Goal: Answer question/provide support

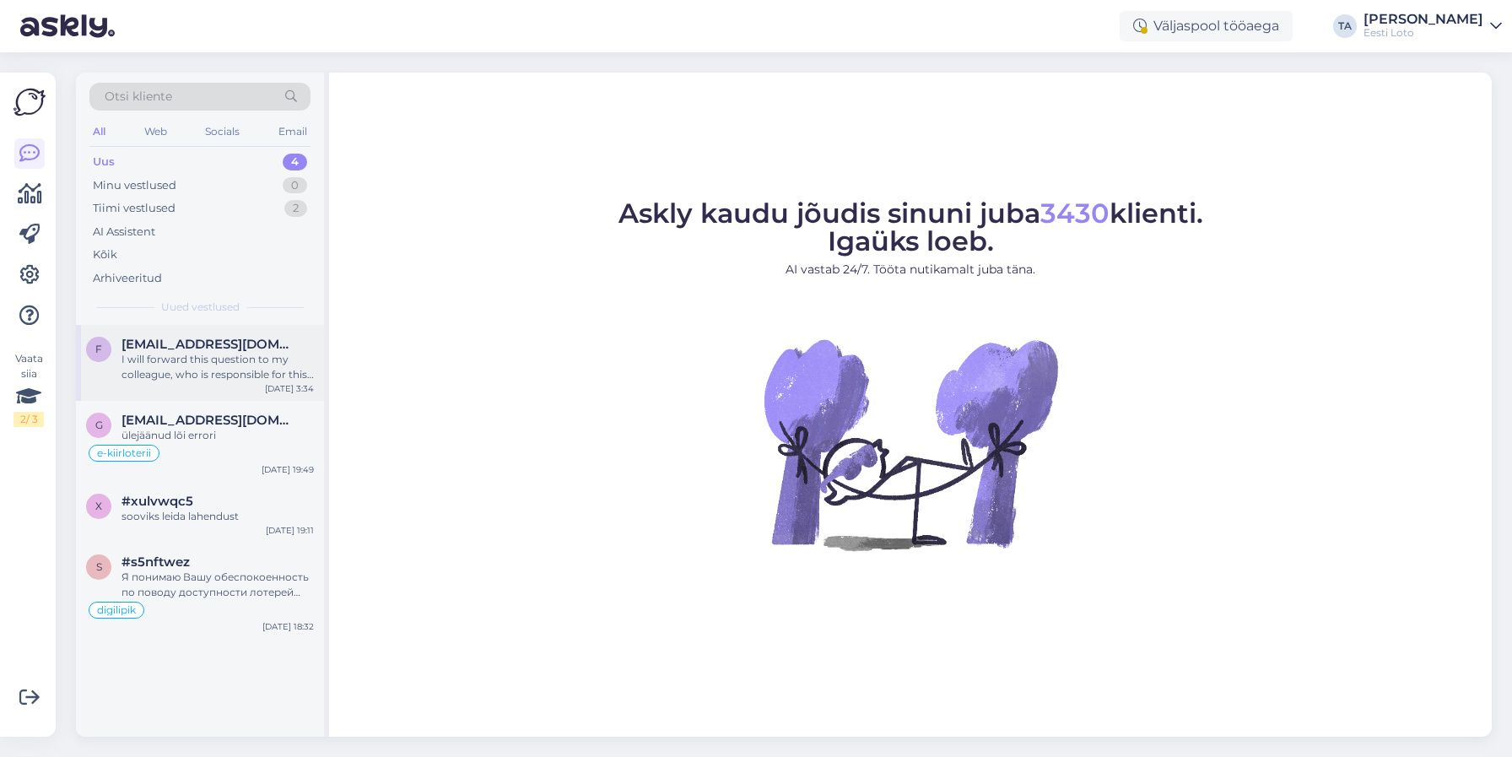
click at [225, 348] on span "[EMAIL_ADDRESS][DOMAIN_NAME]" at bounding box center [208, 344] width 175 height 15
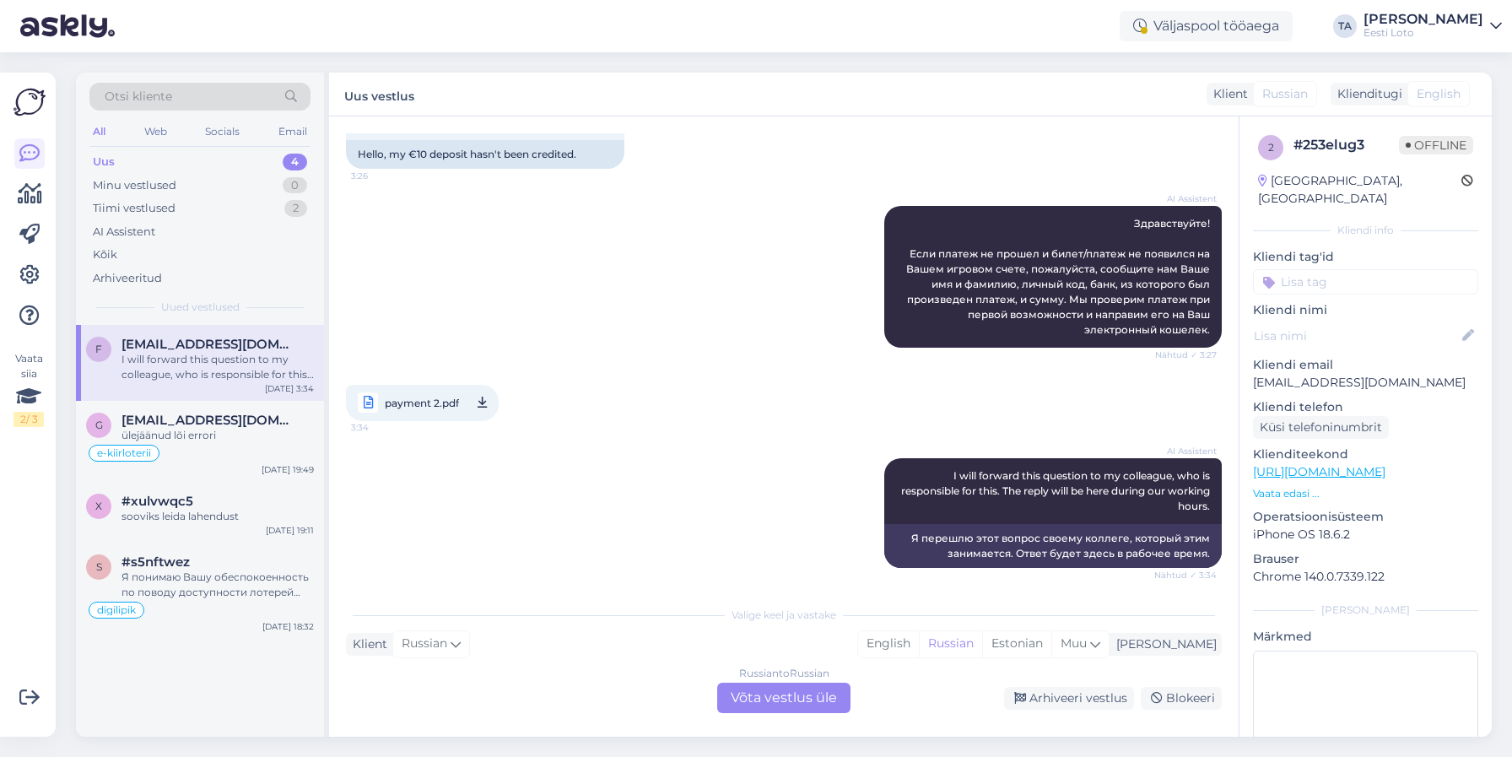
scroll to position [122, 0]
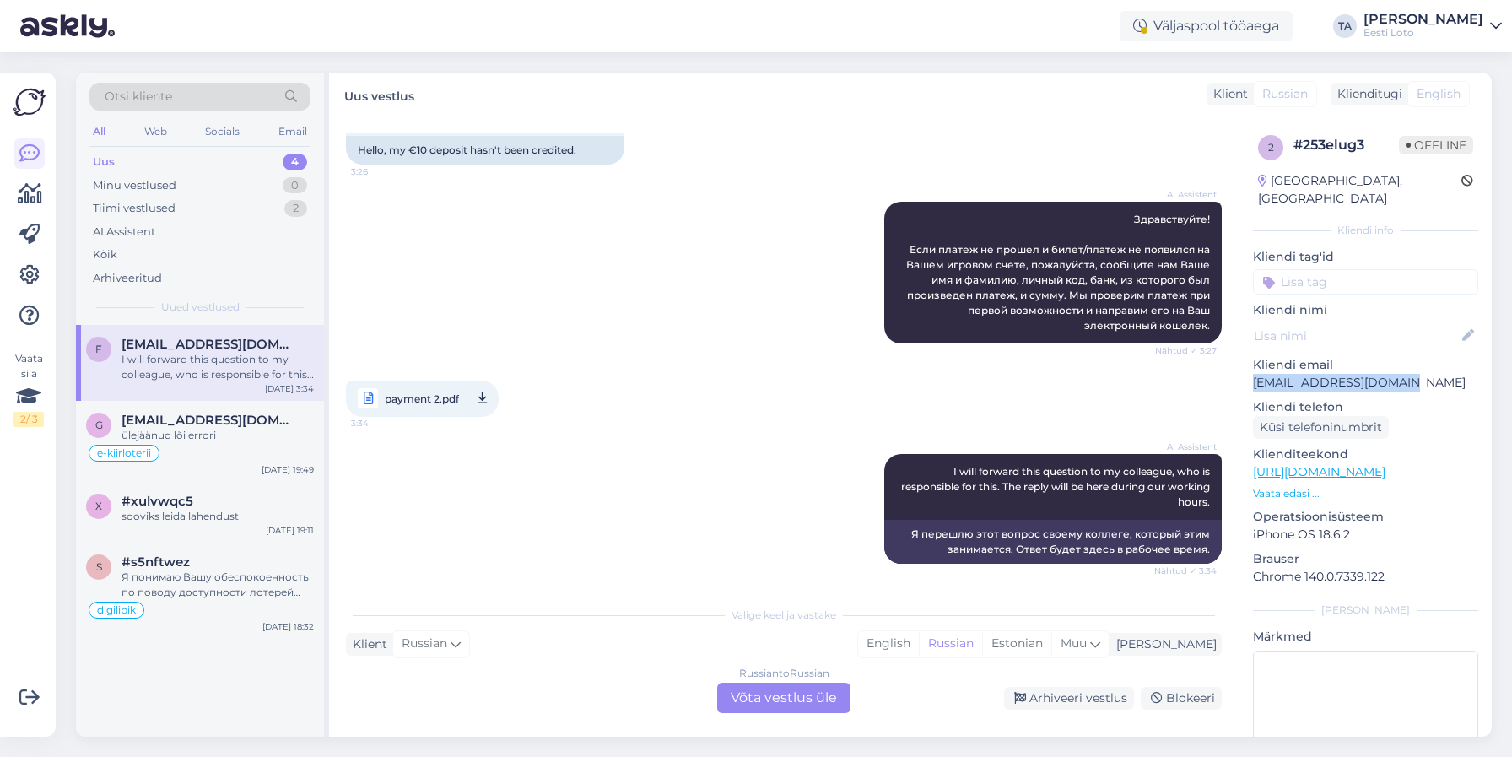
drag, startPoint x: 1398, startPoint y: 367, endPoint x: 1261, endPoint y: 371, distance: 137.6
click at [1253, 374] on p "[EMAIL_ADDRESS][DOMAIN_NAME]" at bounding box center [1365, 383] width 225 height 18
copy p "[EMAIL_ADDRESS][DOMAIN_NAME]"
click at [423, 400] on span "payment 2.pdf" at bounding box center [422, 398] width 74 height 21
click at [1186, 647] on div "[PERSON_NAME]" at bounding box center [1162, 644] width 107 height 18
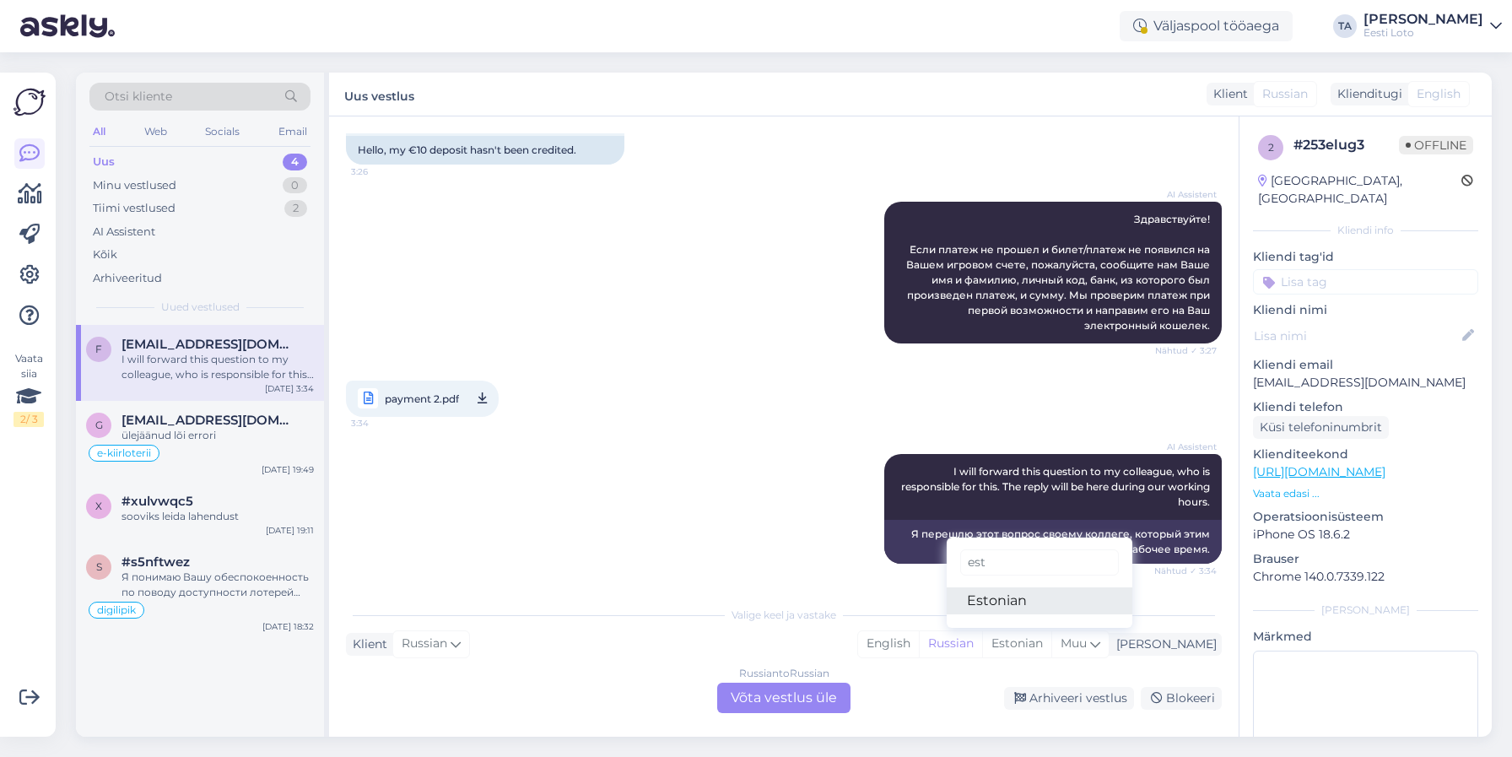
type input "est"
click at [1090, 605] on link "Estonian" at bounding box center [1039, 600] width 186 height 27
click at [829, 698] on div "Russian to Estonian Võta vestlus üle" at bounding box center [783, 697] width 133 height 30
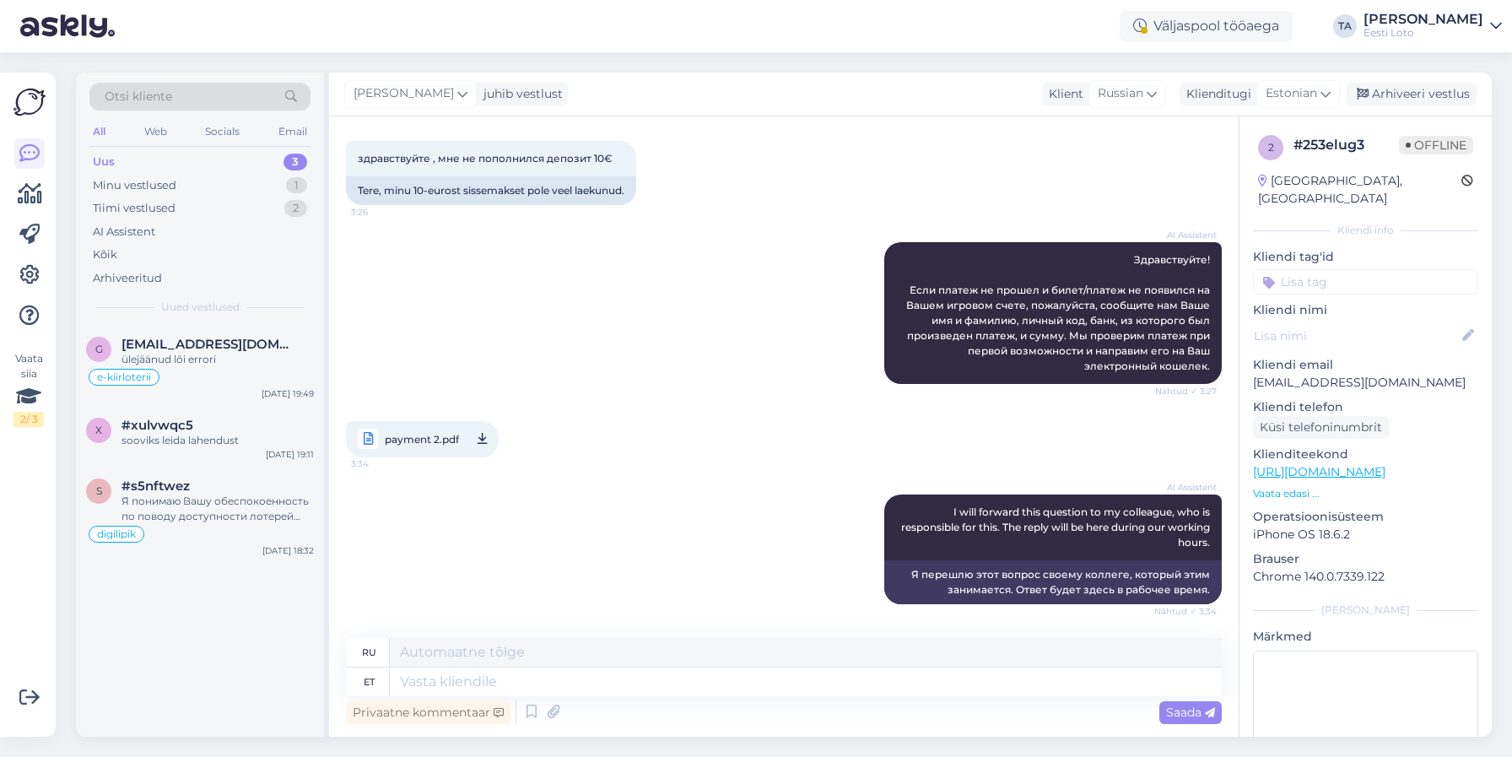
scroll to position [82, 0]
click at [647, 682] on textarea at bounding box center [806, 681] width 832 height 29
type textarea "Tere"
type textarea "Привет"
type textarea "Tere."
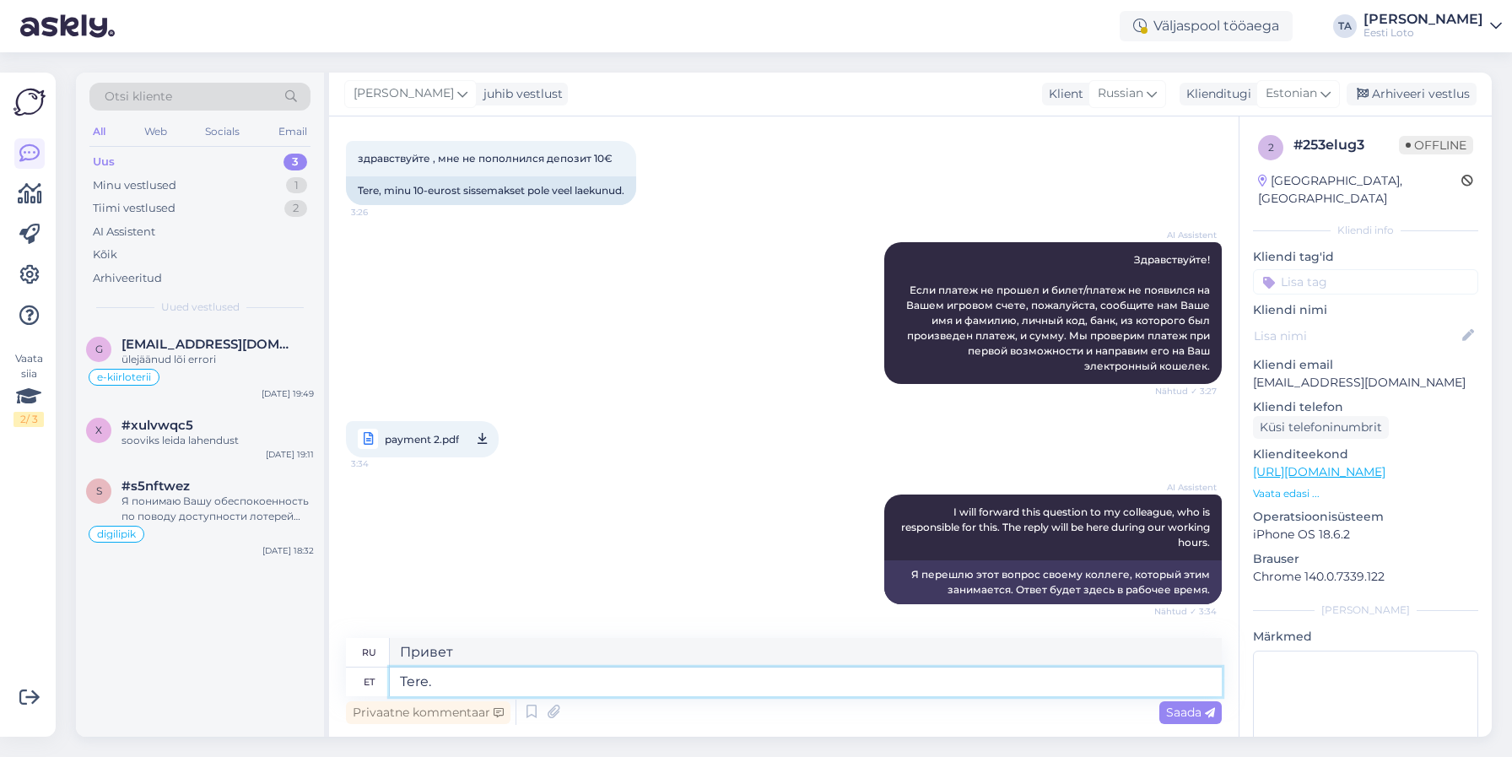
type textarea "Привет."
type textarea "Tere. Meie"
type textarea "Привет. Мы"
type textarea "Tere. Meie andmetel s"
type textarea "Здравствуйте. По нашим данным"
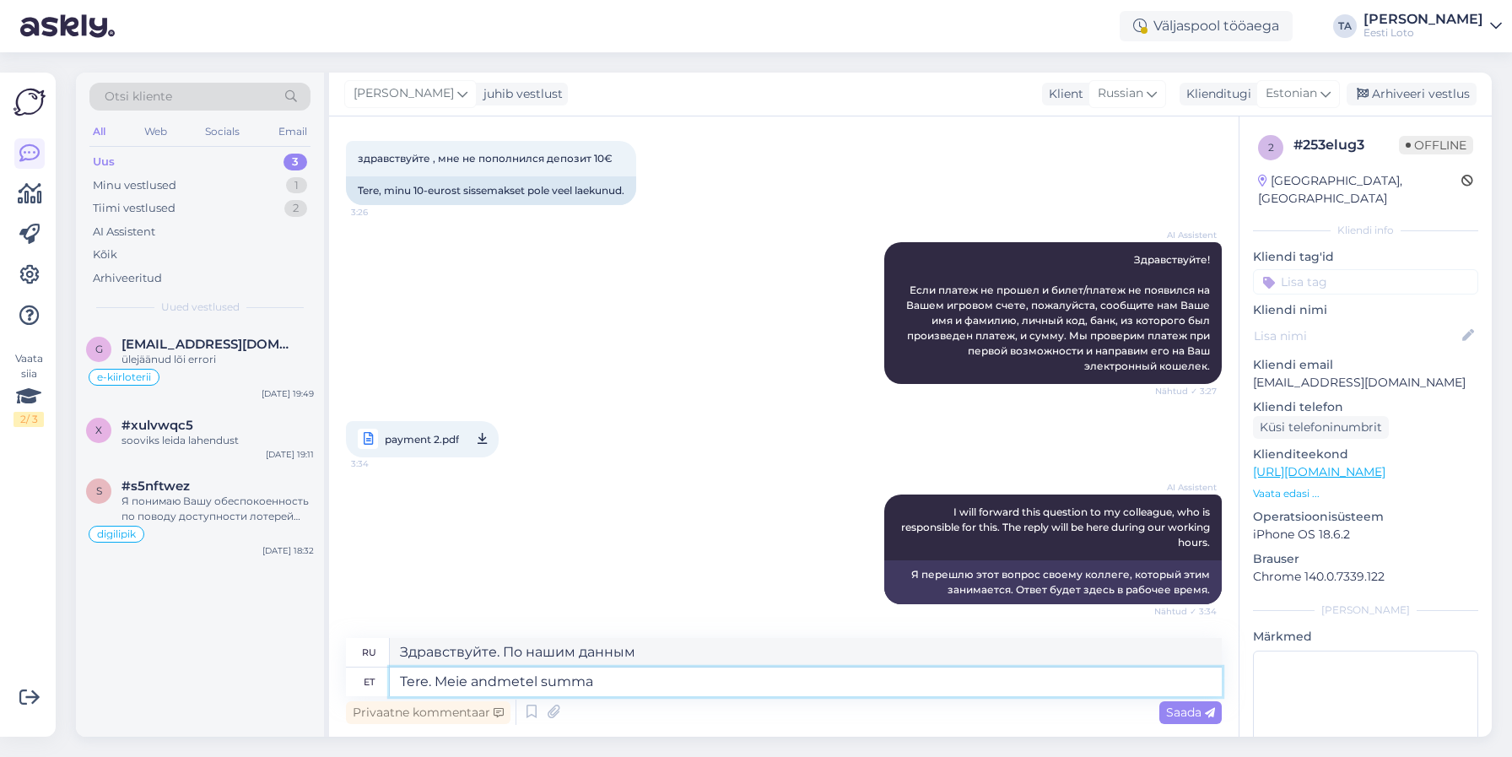
type textarea "Tere. Meie andmetel summa"
type textarea "Здравствуйте. По нашим данным, сумма"
type textarea "Tere. Meie andmetel summa 10"
type textarea "Здравствуйте. По нашим данным, сумма составляет 10."
type textarea "Tere. Meie andmetel summa 10 eurot"
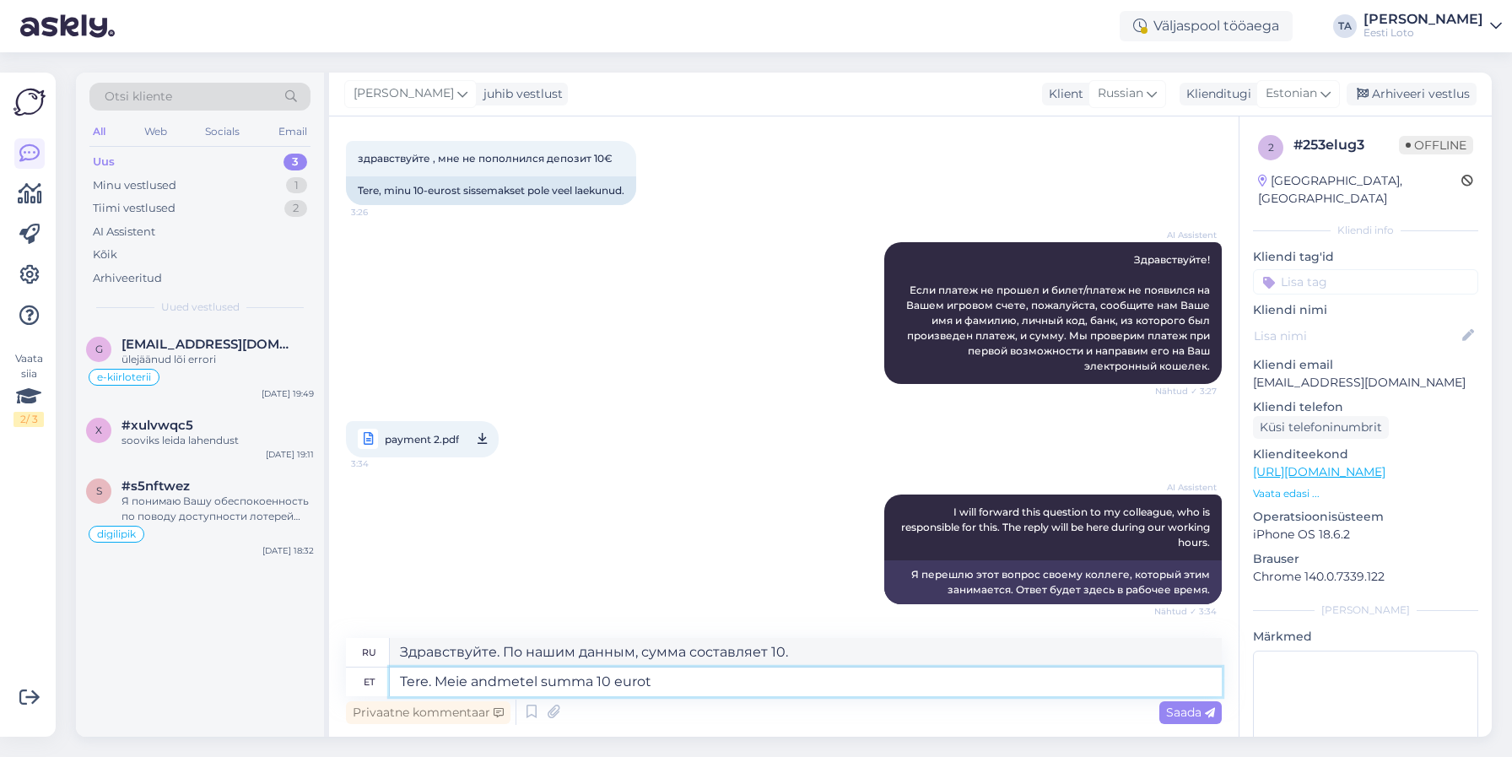
type textarea "Здравствуйте. По нашим данным, сумма составляет 10 евро."
type textarea "Tere. Meie andmetel Teie makssumma 10 eurot"
type textarea "Здравствуйте. По нашим данным, сумма вашего платежа составляет 10 евро."
type textarea "Tere. Meie andmetel Teie summa 10 eurot"
type textarea "Здравствуйте. По нашим данным, ваша сумма составляет 10 евро."
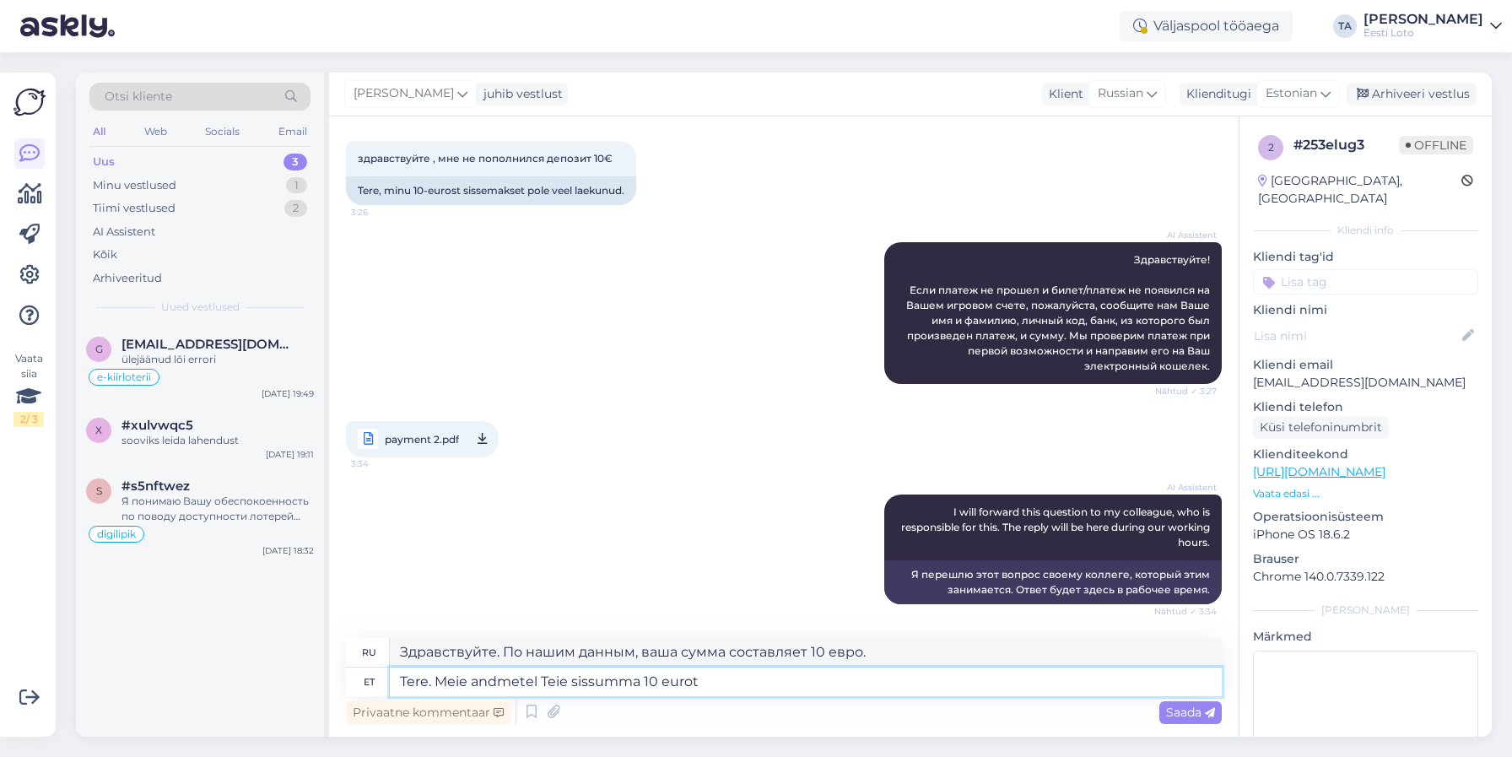
type textarea "Tere. Meie andmetel Teie sisssumma 10 eurot"
type textarea "Здравствуйте. По нашим данным, ваш депозит составляет 10 евро."
type textarea "Tere. Meie andmetel Teie sissemakse õnnestus summa 10 eurot"
type textarea "Здравствуйте. По нашим данным, ваш депозит в размере 10 евро был успешно зачисл…"
type textarea "Tere. Meie andmetel Teie sissemakse õnnestus [PERSON_NAME] 10 eurot"
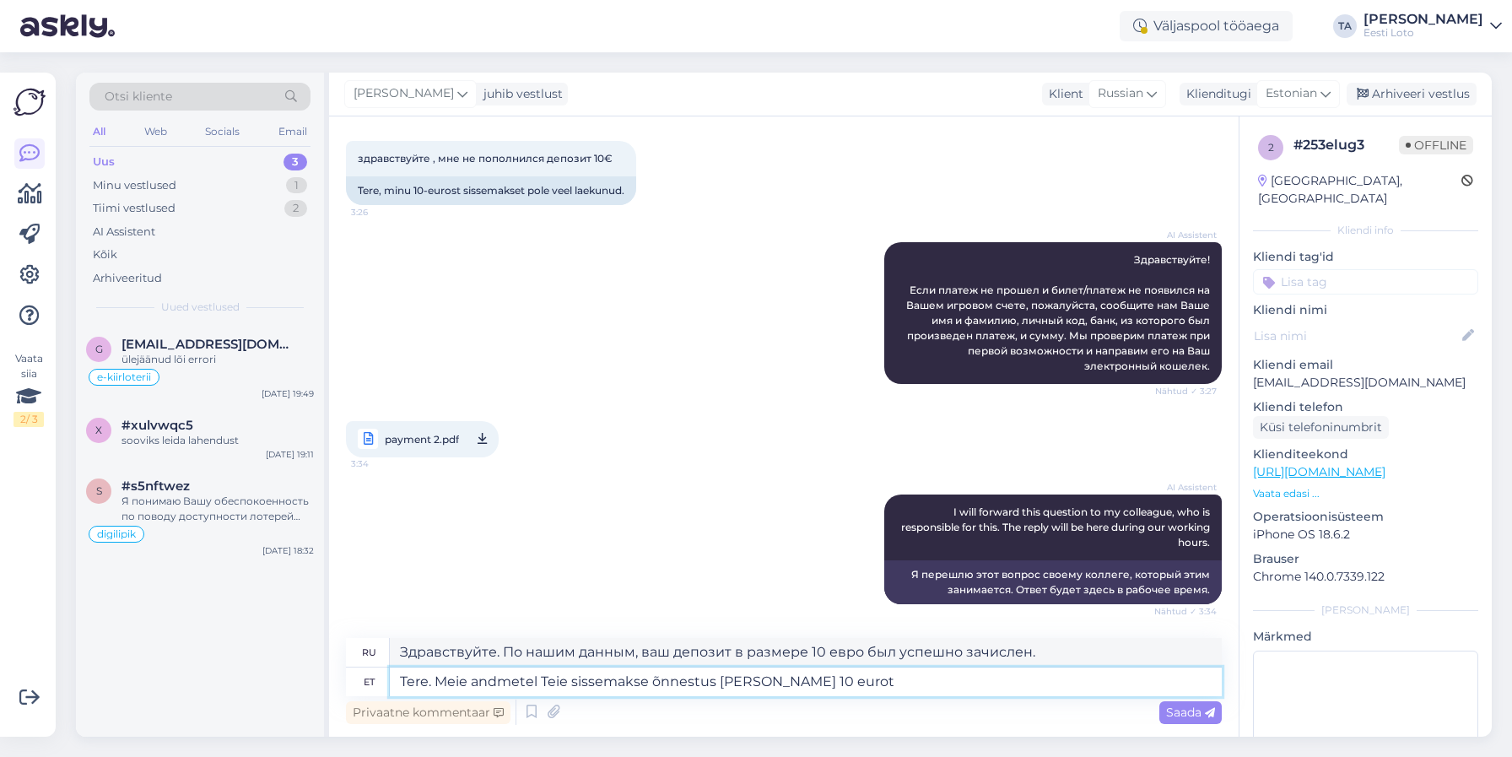
type textarea "Здравствуйте. По нашим данным, ваш депозит был успешно зачислен, сумма составля…"
click at [881, 678] on textarea "Tere. Meie andmetel Teie sissemakse õnnestus [PERSON_NAME] 10 eurot" at bounding box center [806, 681] width 832 height 29
type textarea "Tere. Meie andmetel Teie sissemakse õnnestus [PERSON_NAME] 10 eurot on"
type textarea "Здравствуйте. По нашим данным, ваш депозит был успешно зачислен, и сумма в разм…"
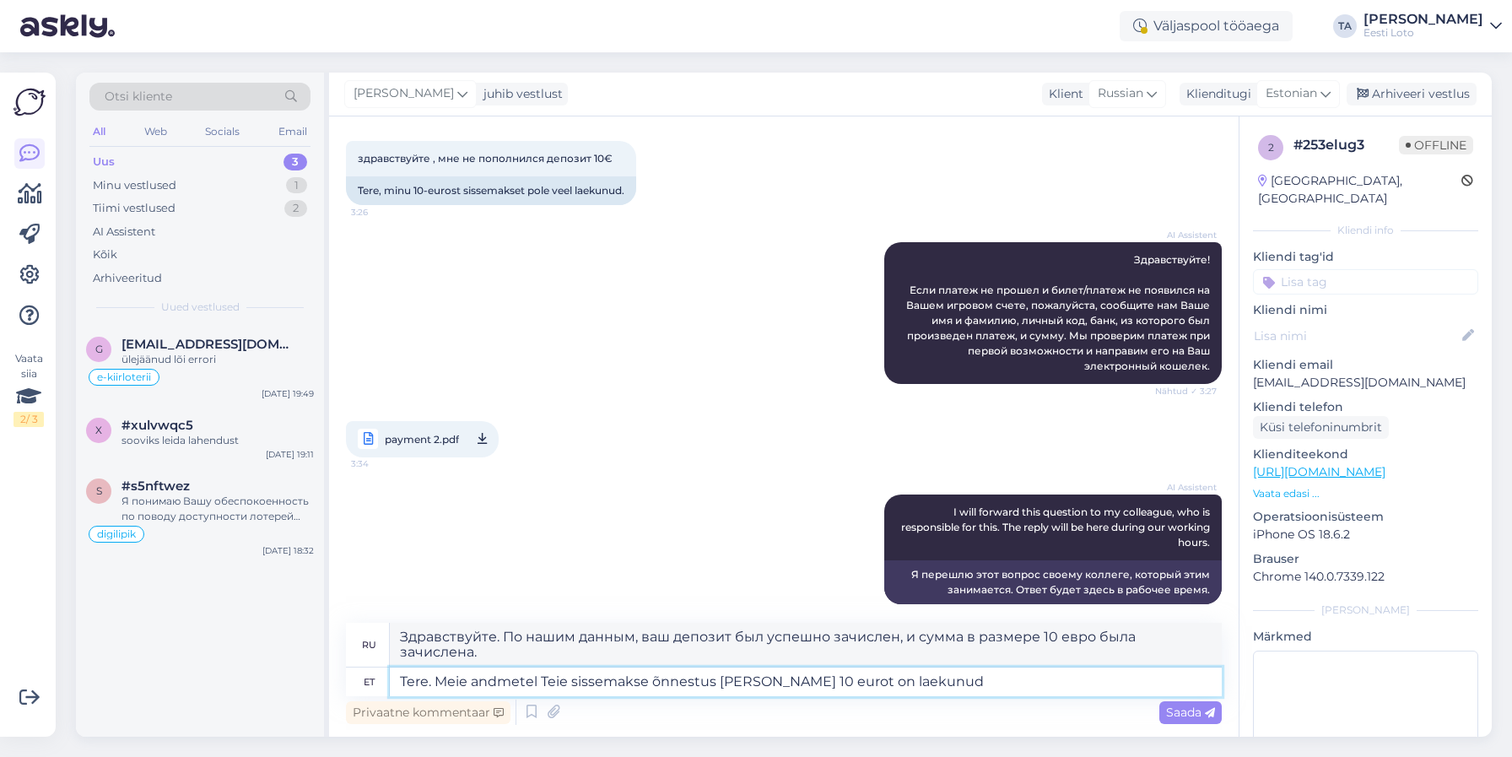
type textarea "Tere. Meie andmetel Teie sissemakse õnnestus [PERSON_NAME] 10 eurot on laekunud"
type textarea "Здравствуйте. По нашим данным, ваш депозит был успешно зачислен, и сумма в разм…"
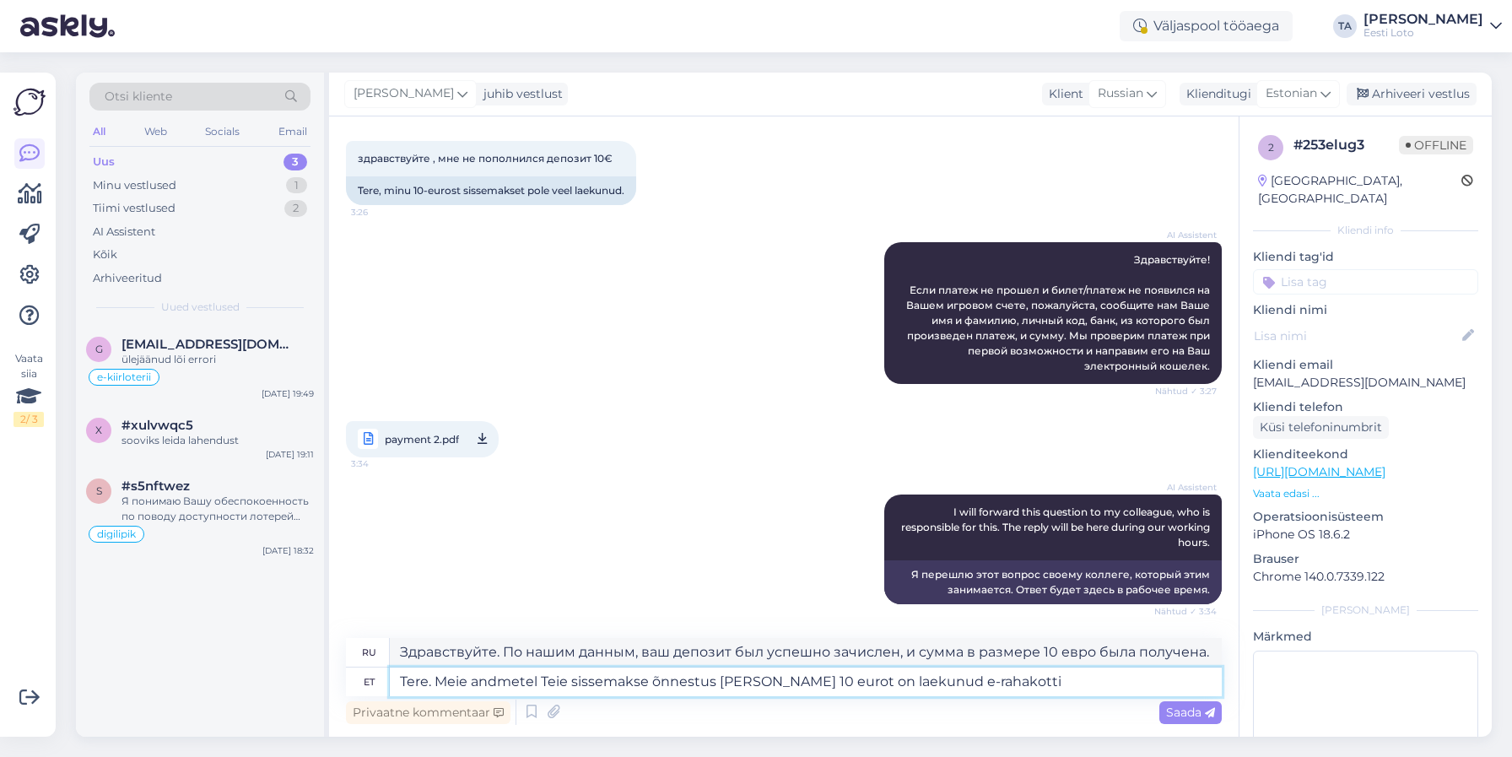
type textarea "Tere. Meie andmetel Teie sissemakse õnnestus ja summa 10 eurot on laekunud e-ra…"
type textarea "Здравствуйте. По нашим данным, ваш депозит был успешно зачислен, и сумма в разм…"
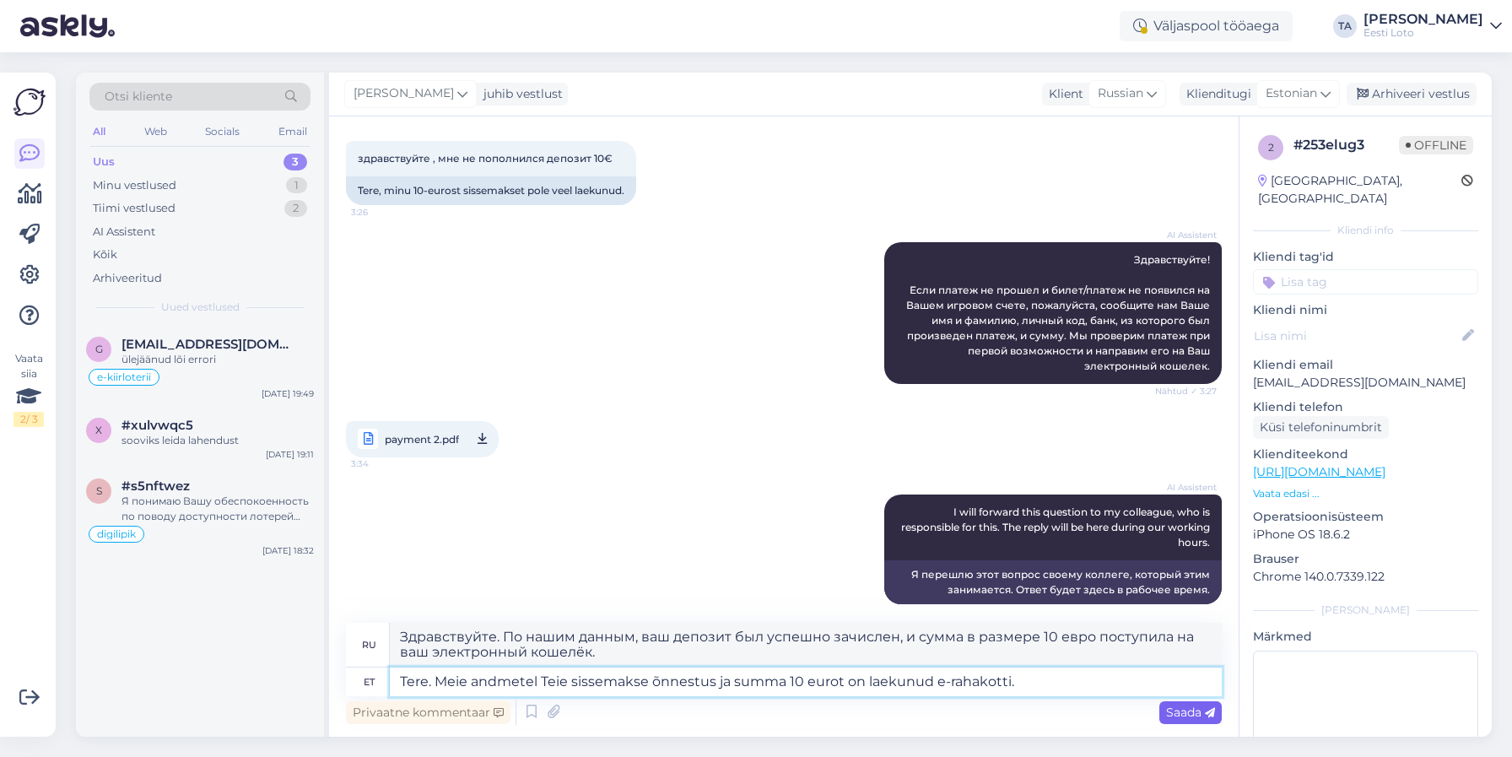
type textarea "Tere. Meie andmetel Teie sissemakse õnnestus ja summa 10 eurot on laekunud e-ra…"
click at [1185, 714] on span "Saada" at bounding box center [1190, 711] width 49 height 15
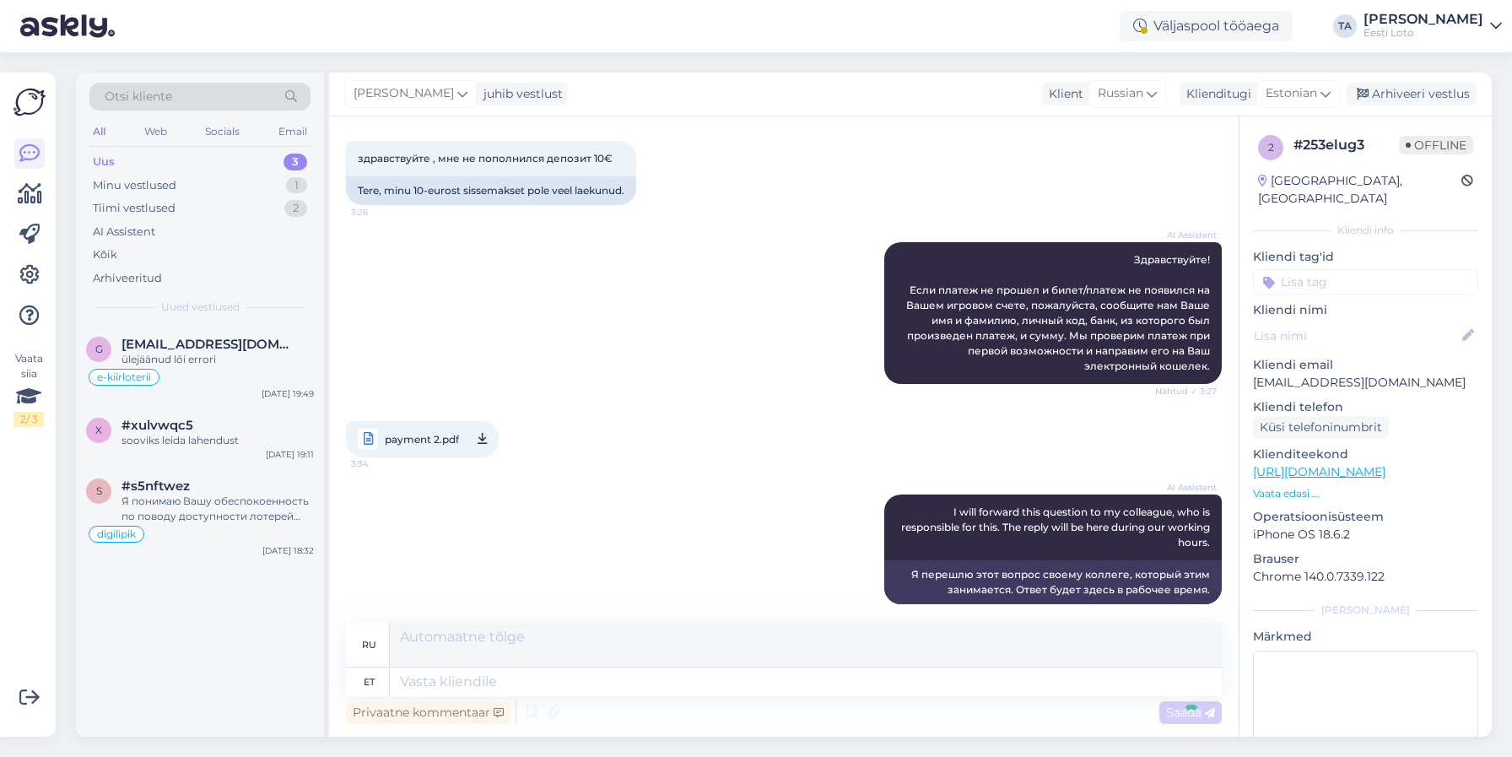
scroll to position [229, 0]
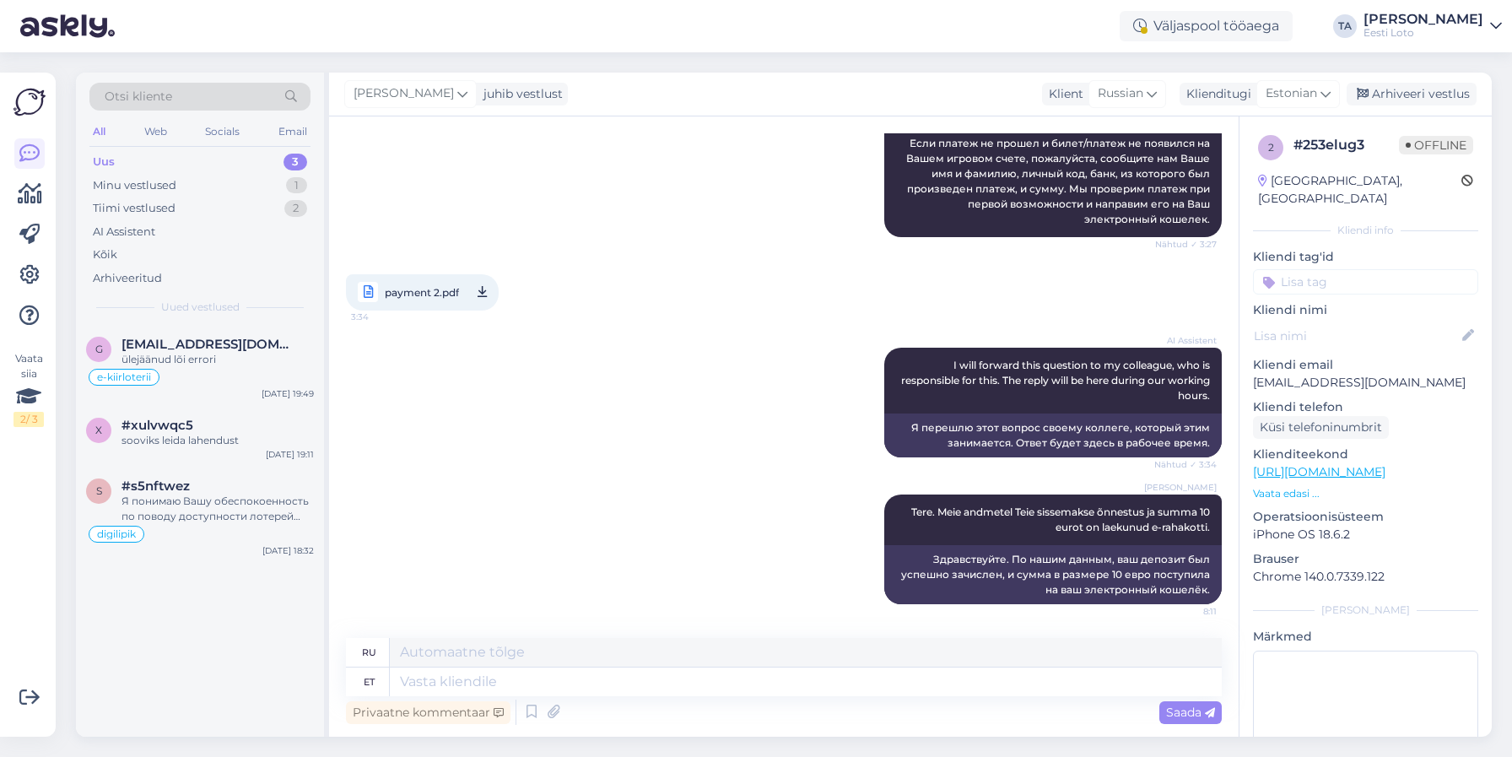
click at [1352, 274] on input at bounding box center [1365, 281] width 225 height 25
type input "üleka"
click at [1369, 323] on span "Ülekanne" at bounding box center [1365, 328] width 48 height 10
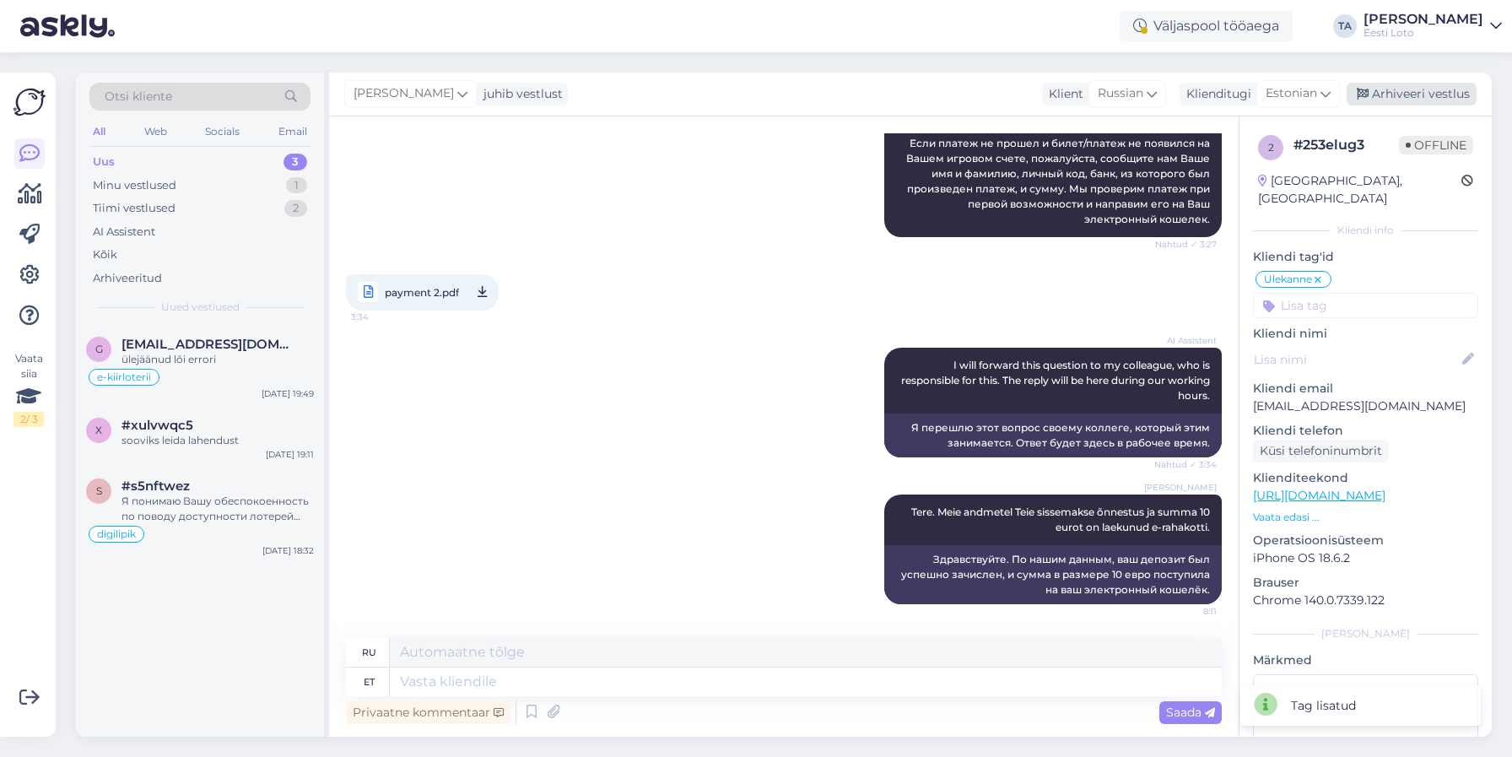
click at [1388, 90] on div "Arhiveeri vestlus" at bounding box center [1411, 94] width 130 height 23
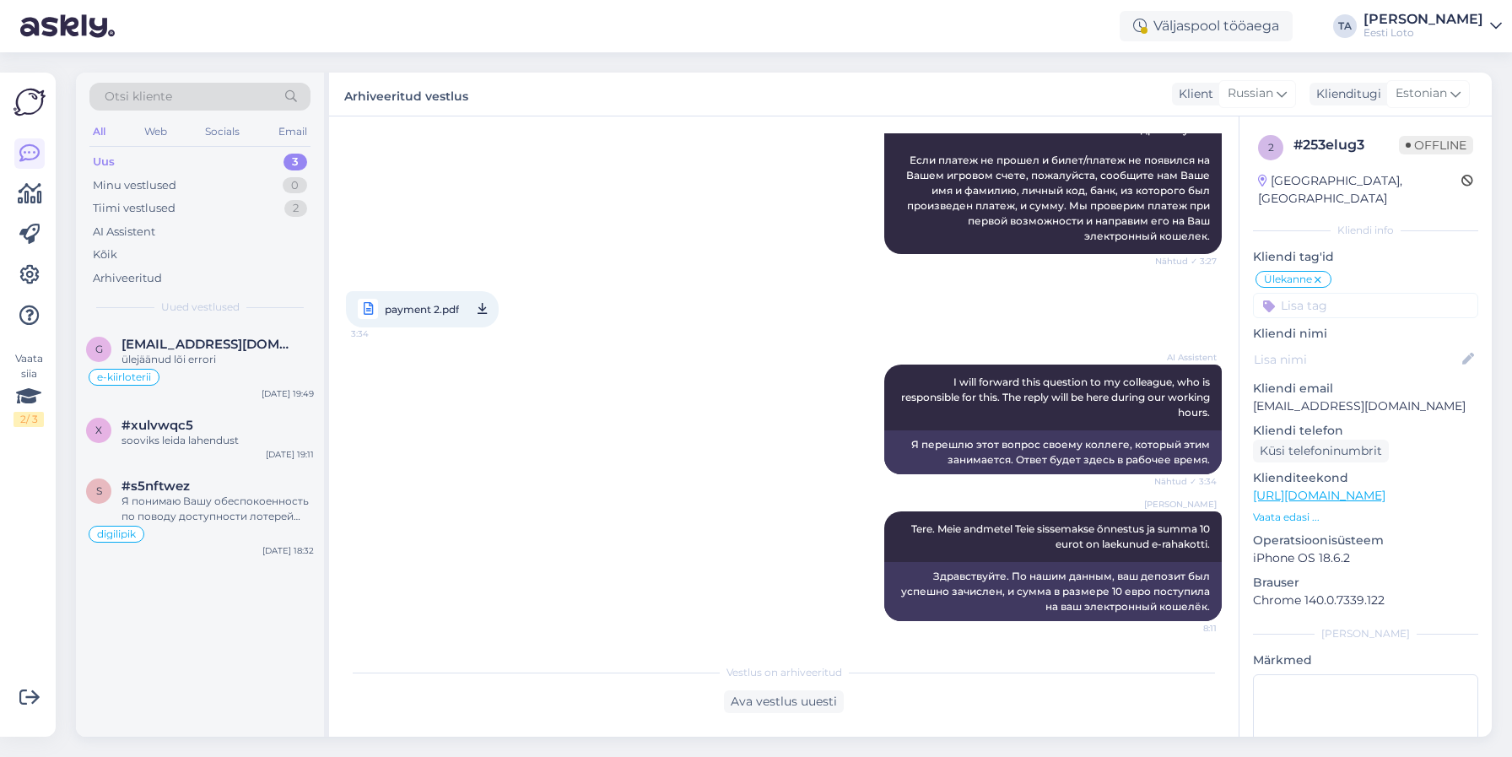
click at [102, 162] on div "Uus" at bounding box center [104, 162] width 22 height 17
click at [189, 342] on span "[EMAIL_ADDRESS][DOMAIN_NAME]" at bounding box center [208, 344] width 175 height 15
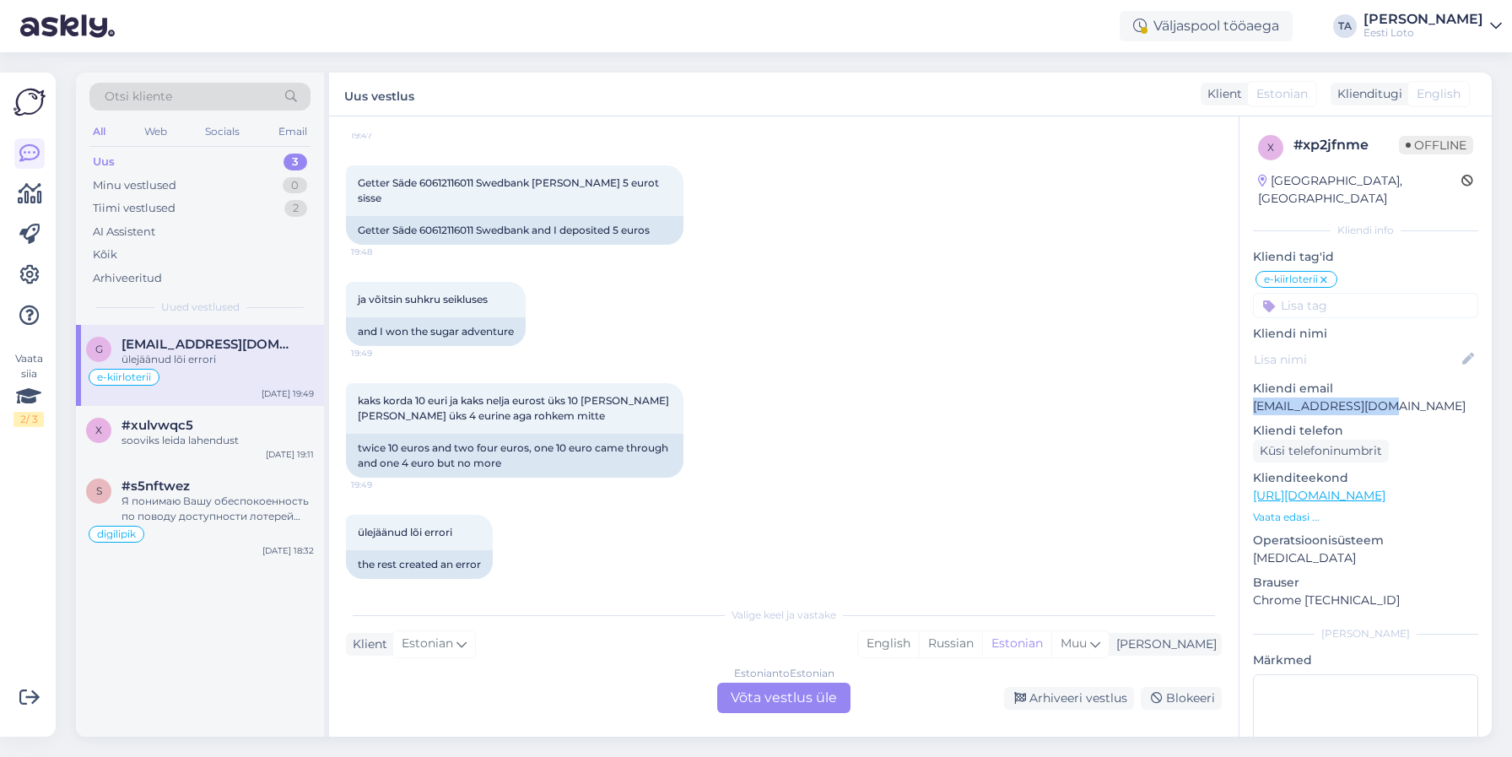
drag, startPoint x: 1377, startPoint y: 391, endPoint x: 1268, endPoint y: 394, distance: 109.7
click at [1253, 397] on p "[EMAIL_ADDRESS][DOMAIN_NAME]" at bounding box center [1365, 406] width 225 height 18
copy p "[EMAIL_ADDRESS][DOMAIN_NAME]"
click at [186, 430] on span "#xulvwqc5" at bounding box center [157, 425] width 72 height 15
type textarea "temalt ka pöördumised: #xp2jfnme ja #wrwg9jub"
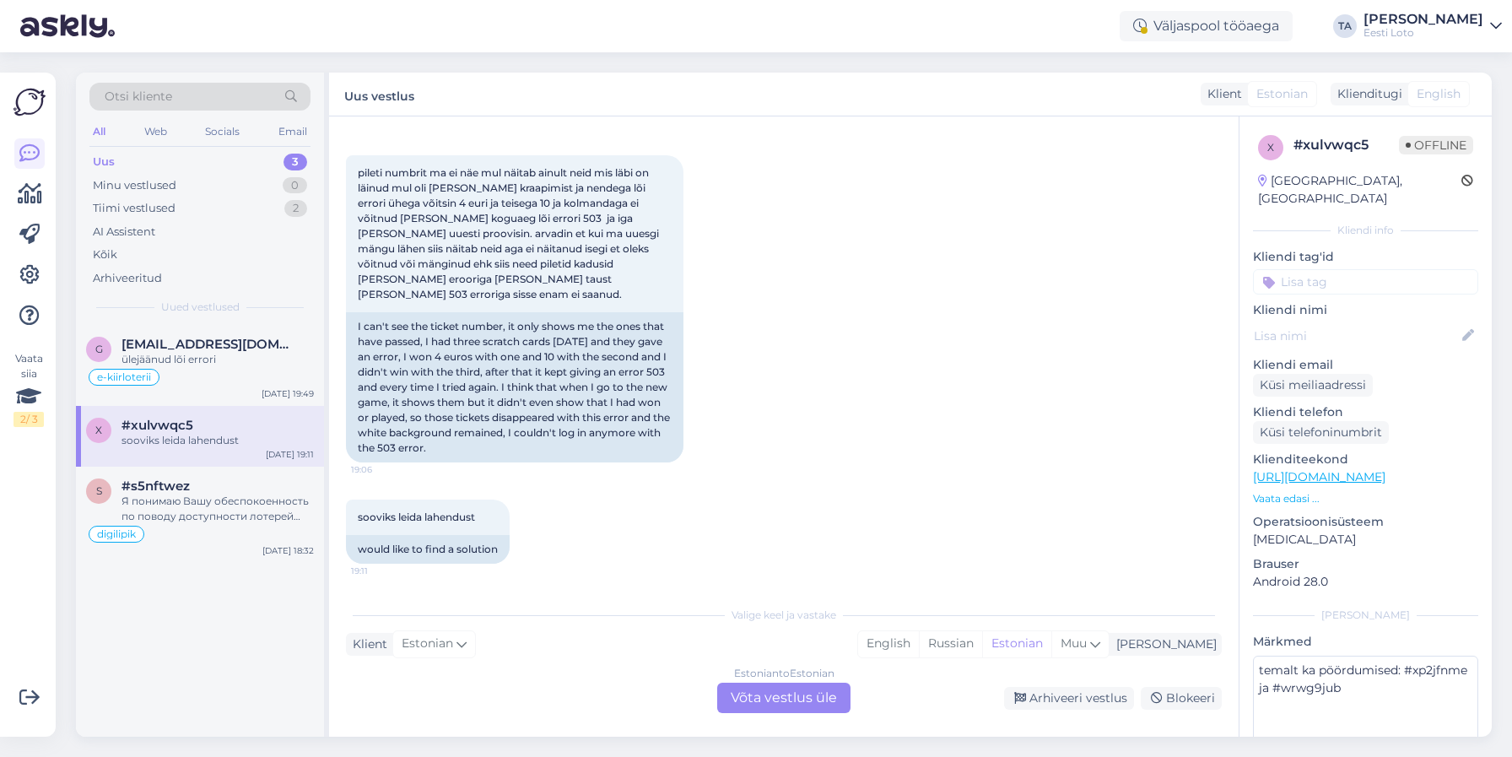
scroll to position [1061, 0]
click at [165, 510] on div "Я понимаю Вашу обеспокоенность по поводу доступности лотерей для пожилых людей …" at bounding box center [217, 508] width 192 height 30
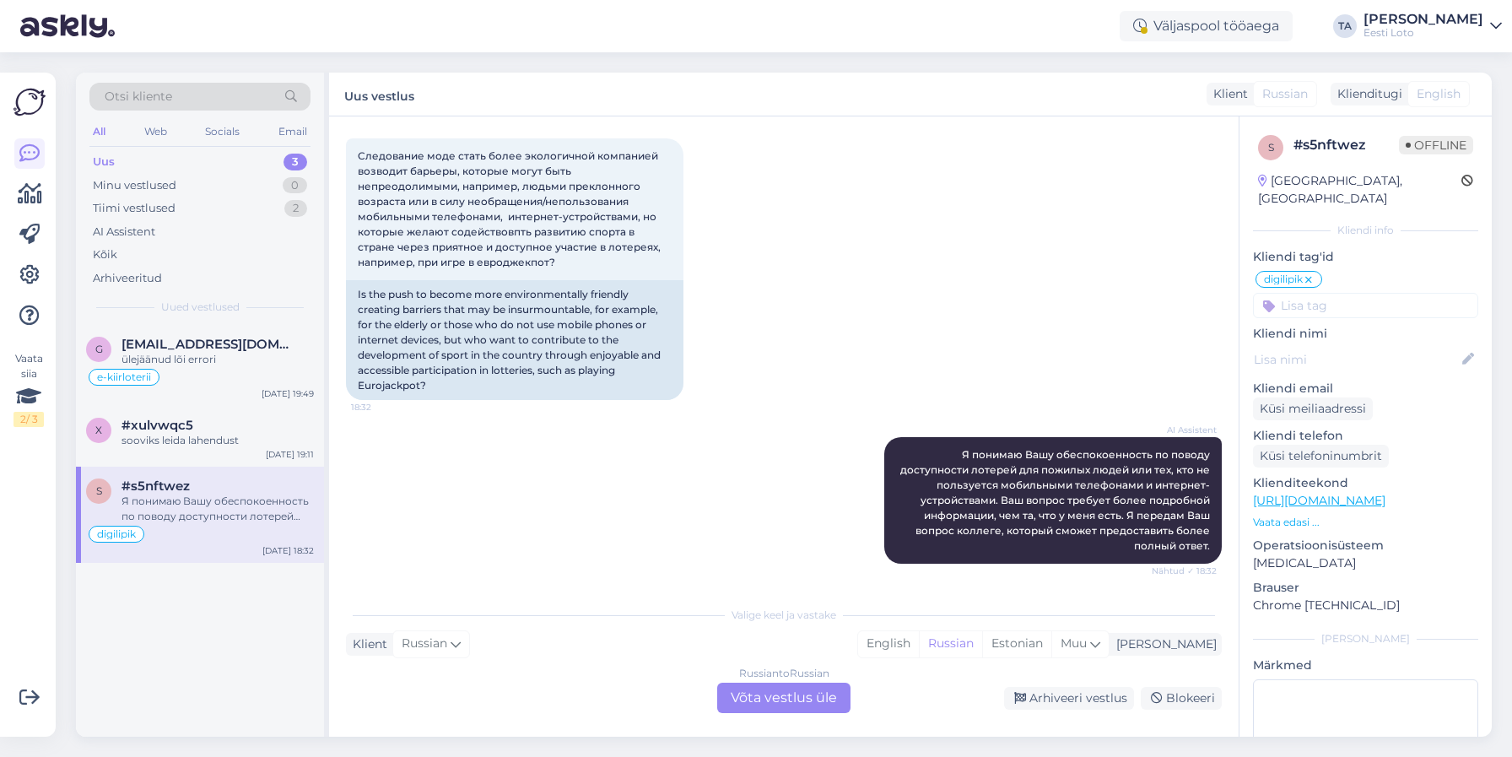
scroll to position [945, 0]
